Goal: Navigation & Orientation: Go to known website

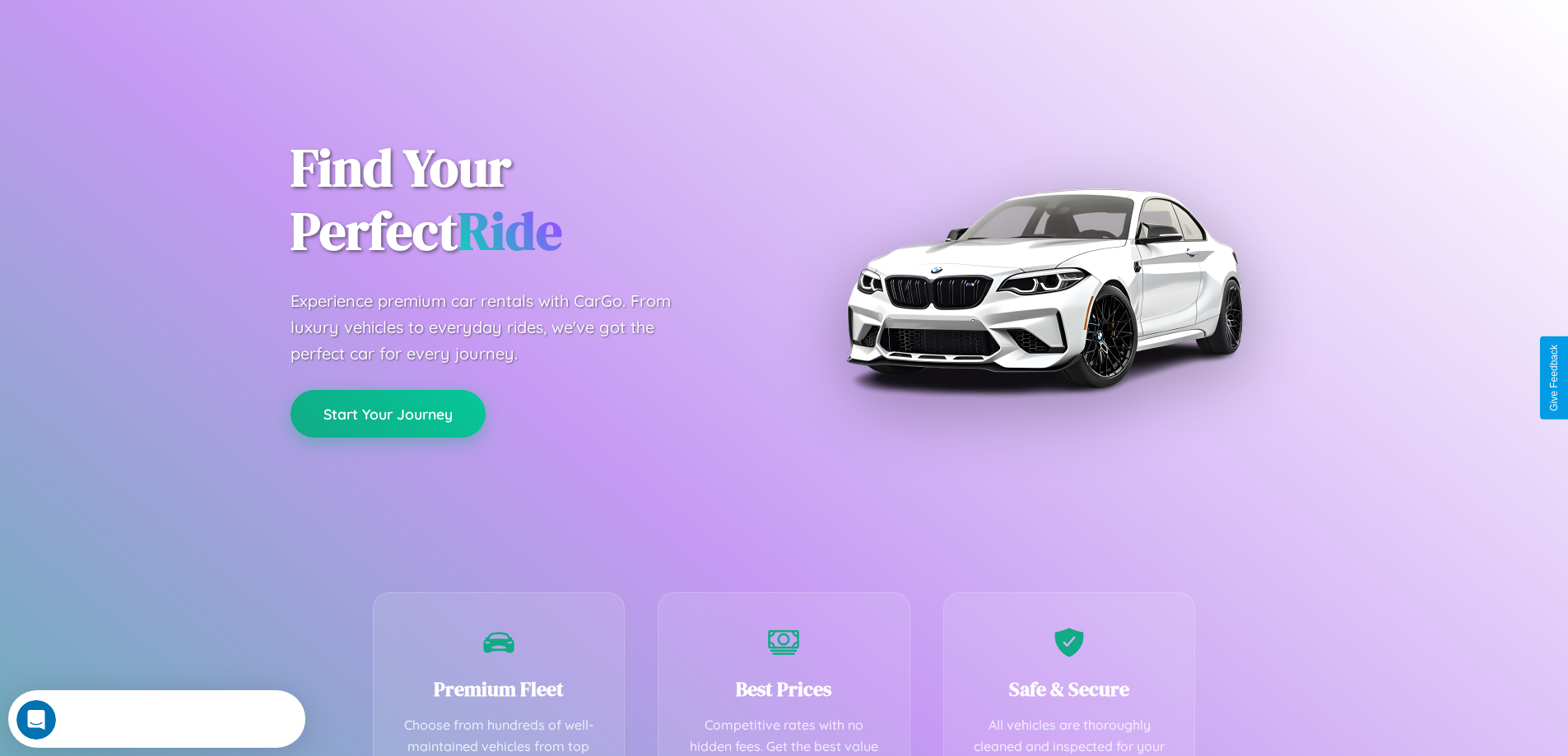
click at [388, 414] on button "Start Your Journey" at bounding box center [388, 413] width 195 height 48
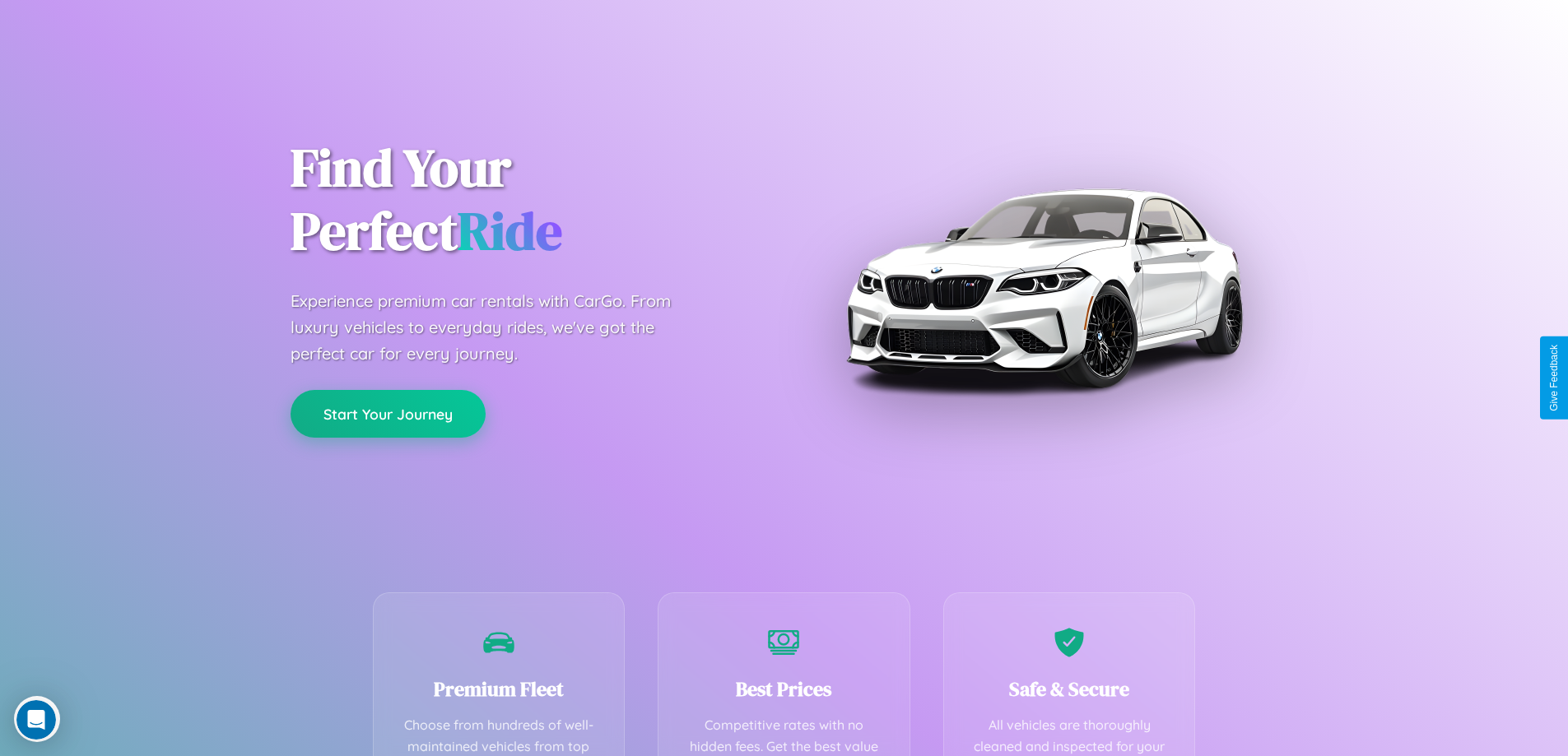
click at [388, 413] on button "Start Your Journey" at bounding box center [388, 413] width 195 height 48
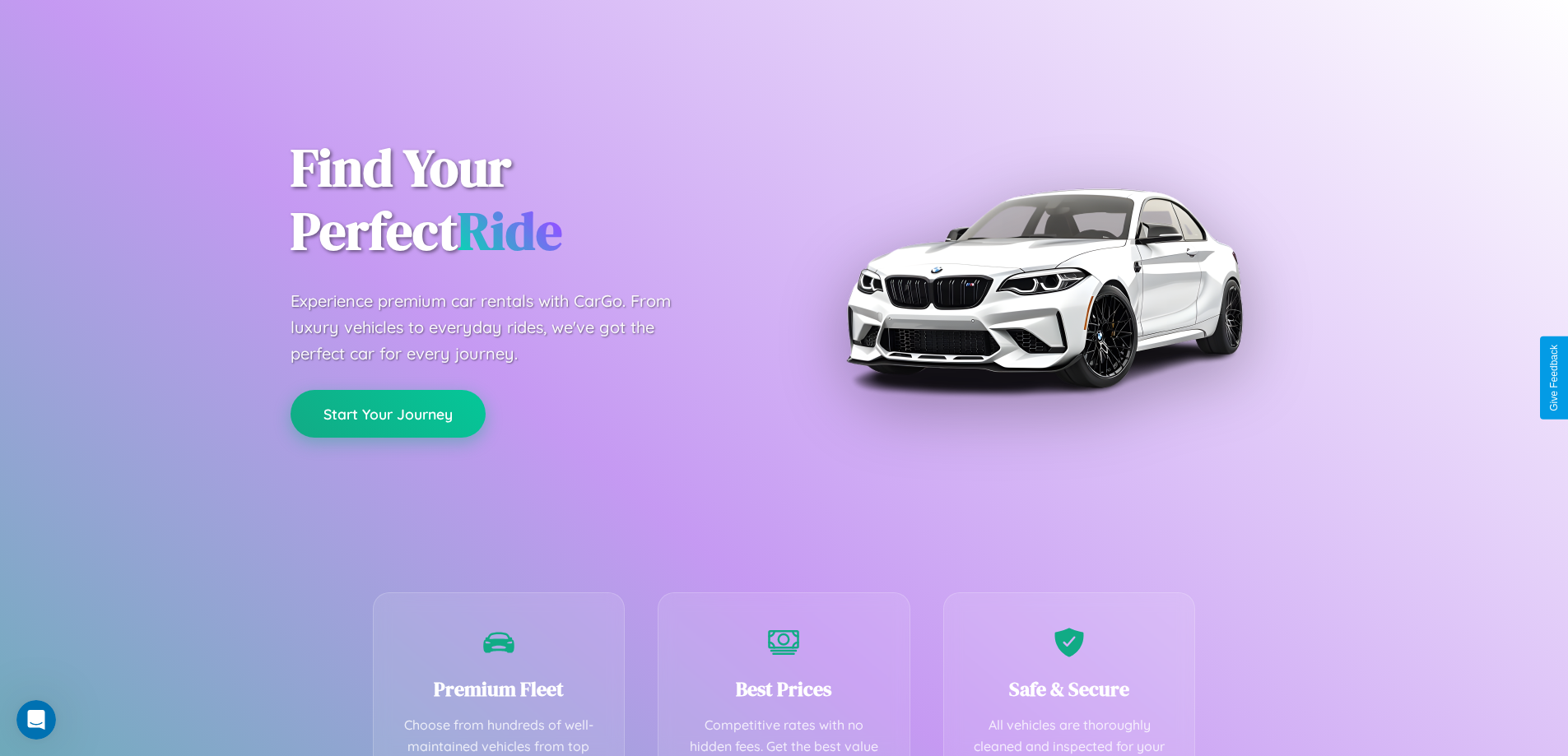
click at [388, 413] on button "Start Your Journey" at bounding box center [388, 413] width 195 height 48
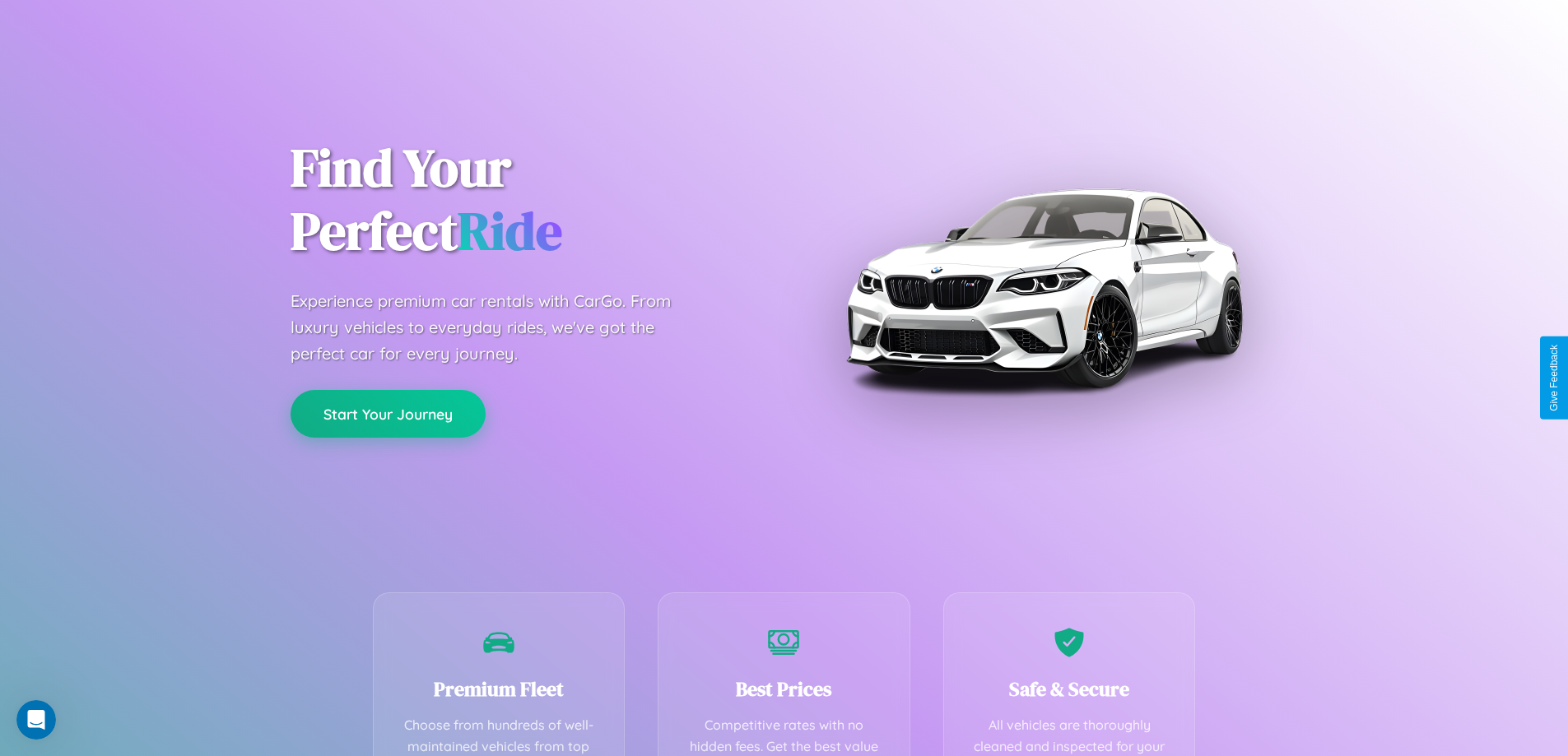
click at [388, 413] on button "Start Your Journey" at bounding box center [388, 413] width 195 height 48
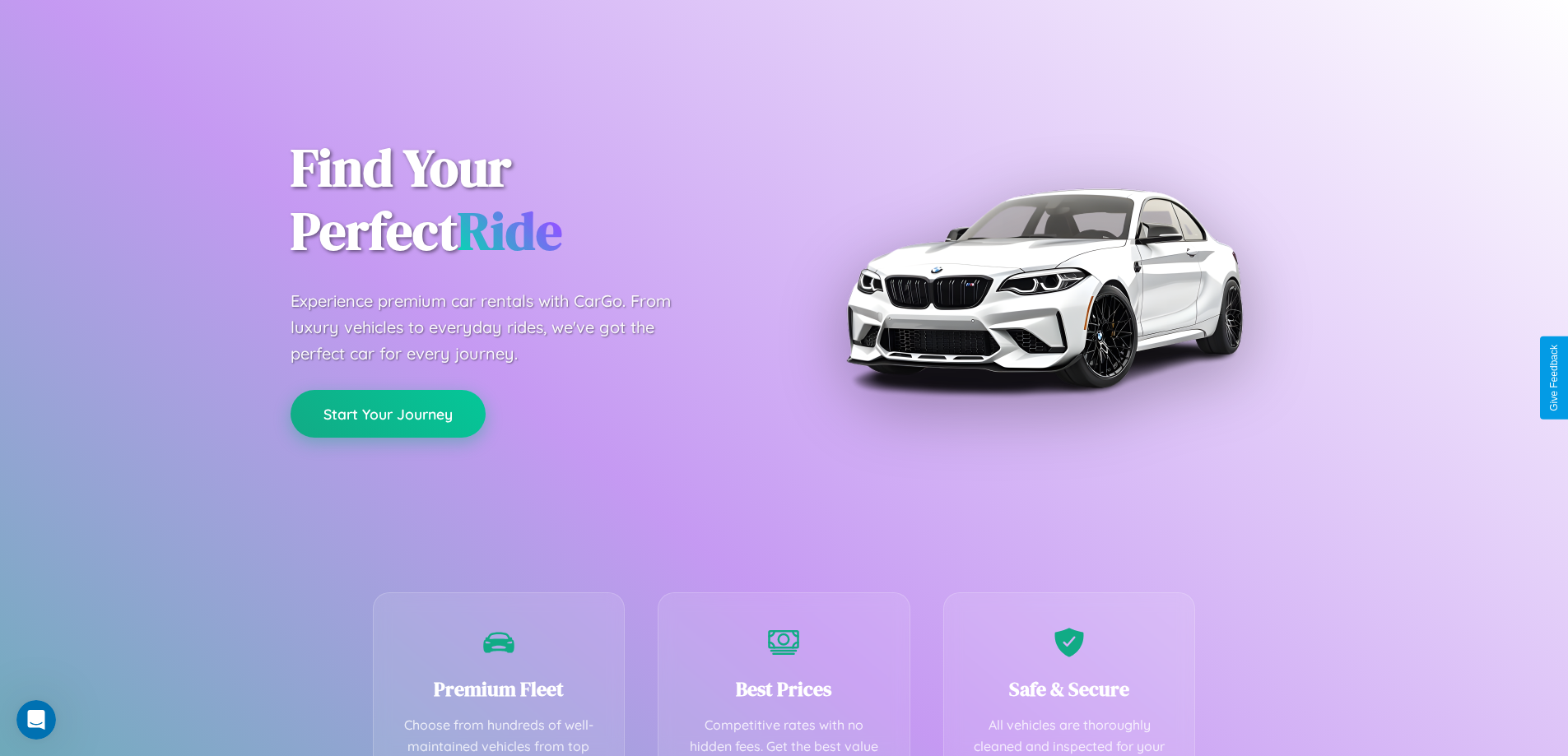
click at [388, 413] on button "Start Your Journey" at bounding box center [388, 413] width 195 height 48
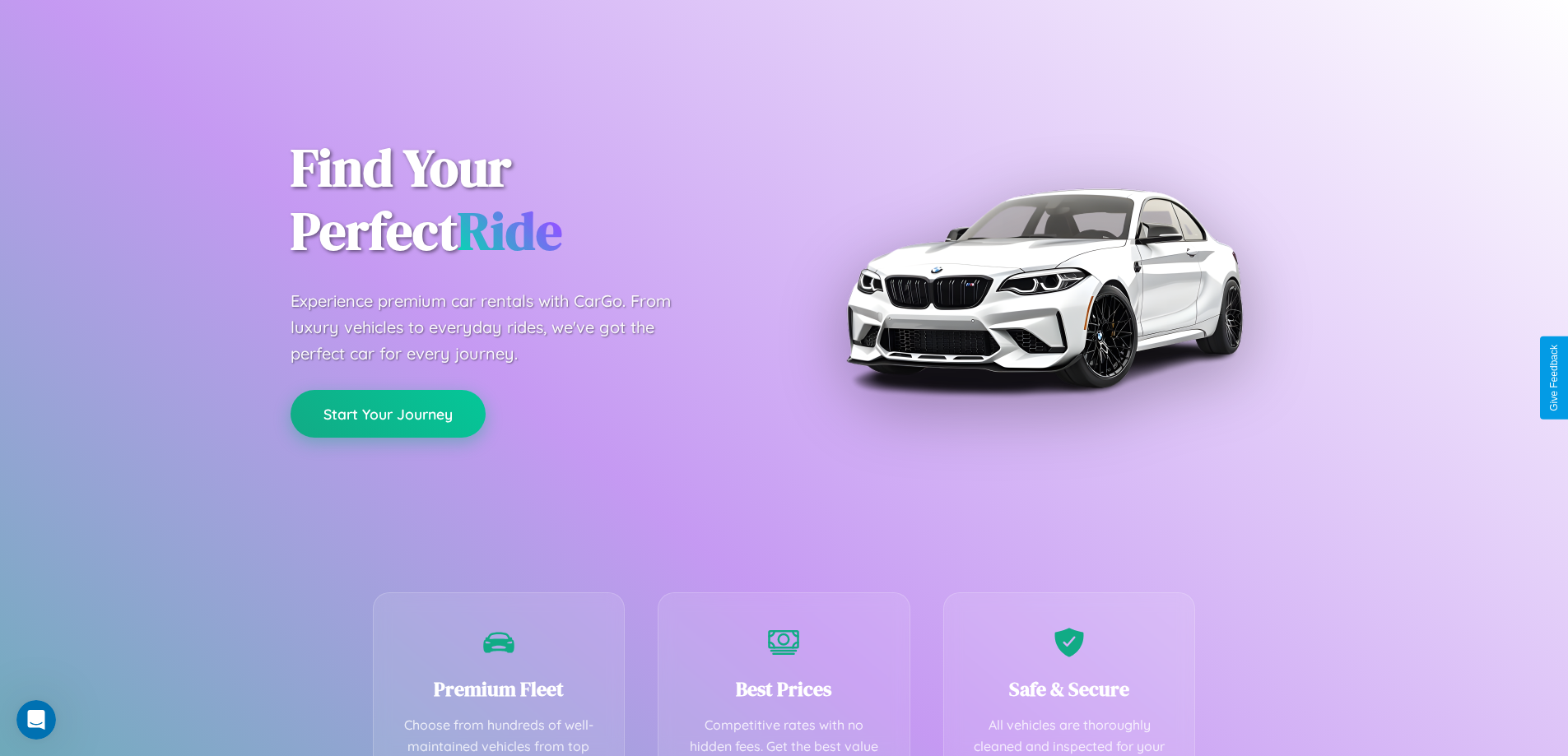
click at [388, 413] on button "Start Your Journey" at bounding box center [388, 413] width 195 height 48
